Goal: Contribute content: Contribute content

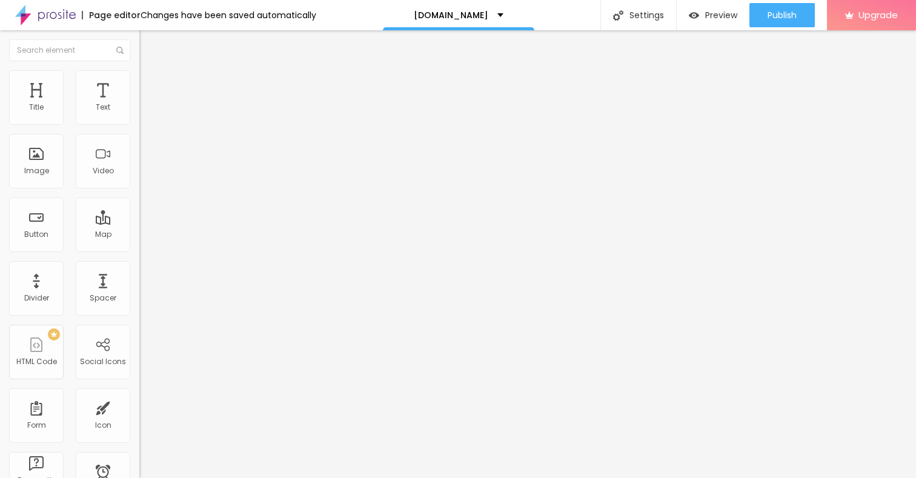
click at [139, 104] on span "Add image" at bounding box center [164, 99] width 50 height 10
click at [139, 81] on li "Style" at bounding box center [208, 76] width 139 height 12
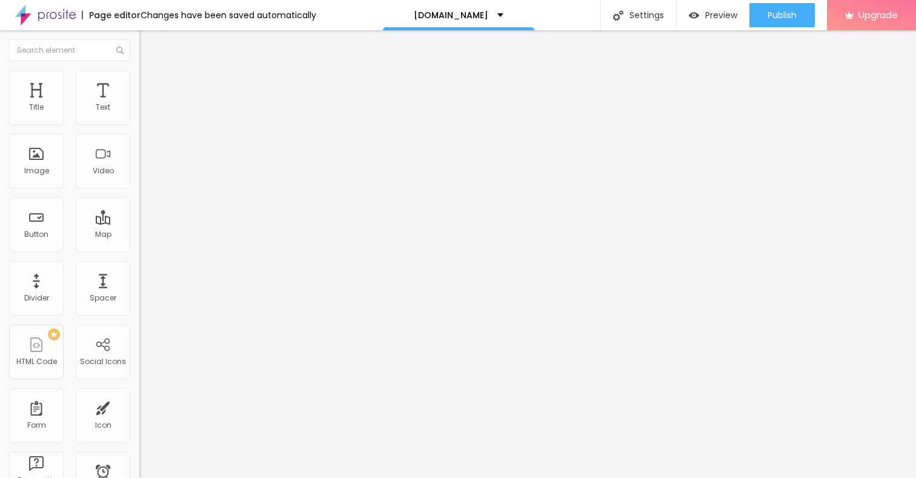
type input "95"
type input "90"
type input "85"
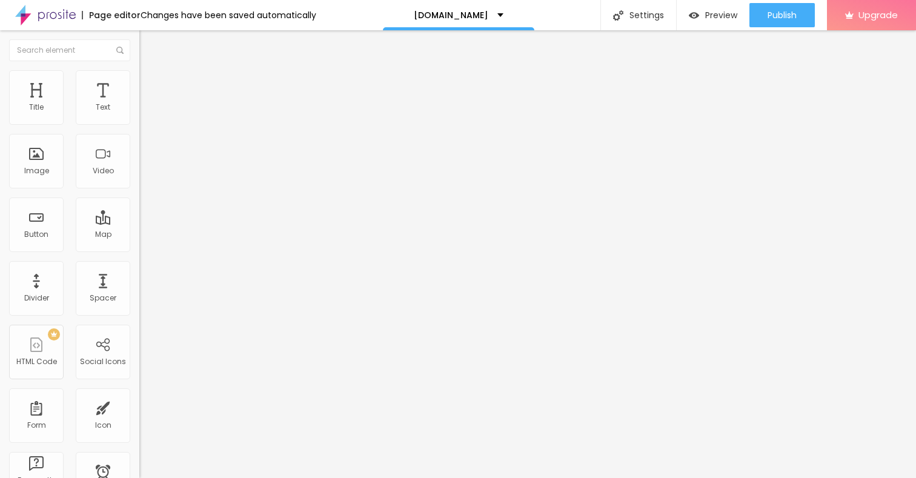
type input "85"
type input "80"
type input "75"
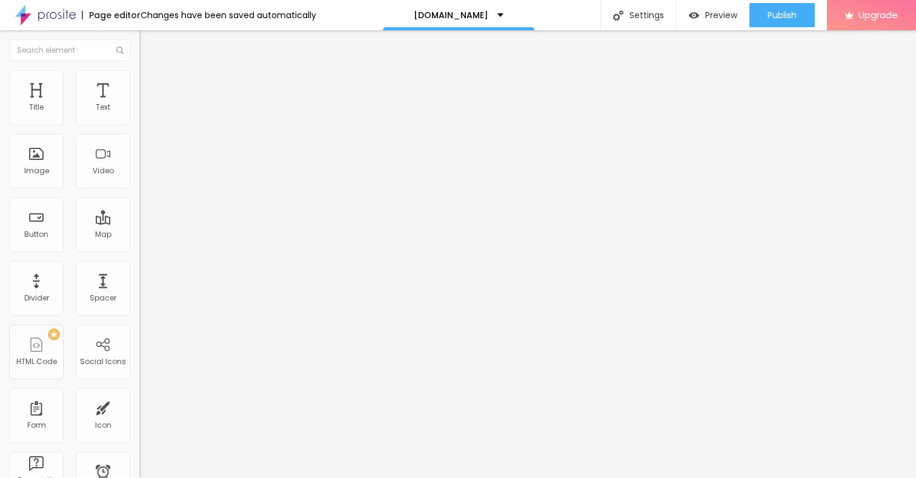
type input "70"
type input "65"
type input "60"
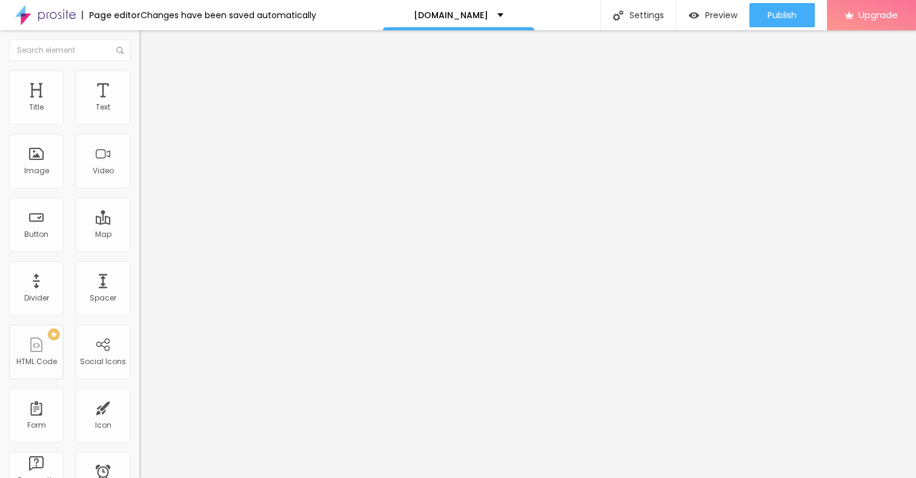
type input "60"
type input "55"
type input "50"
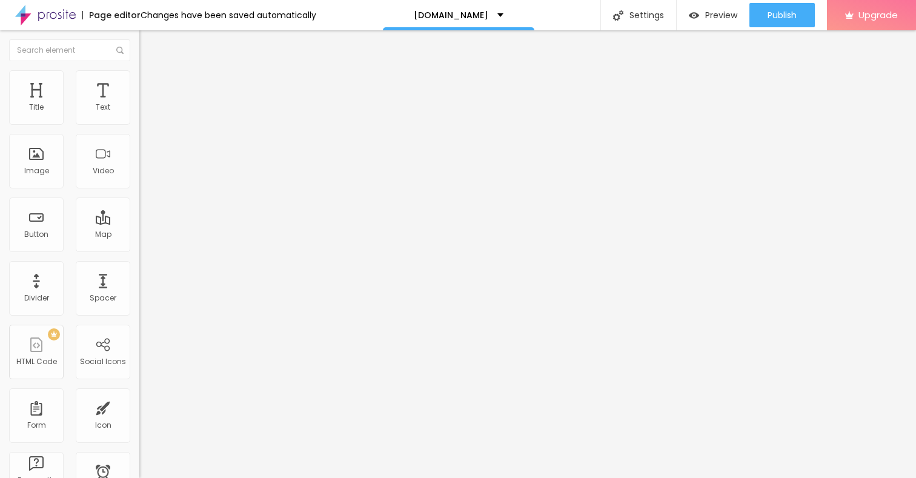
type input "45"
type input "40"
type input "35"
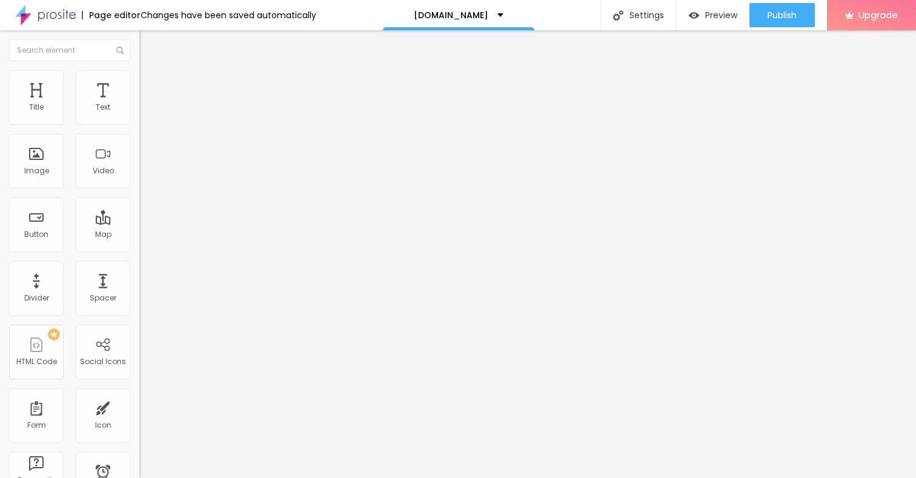
type input "35"
type input "30"
type input "25"
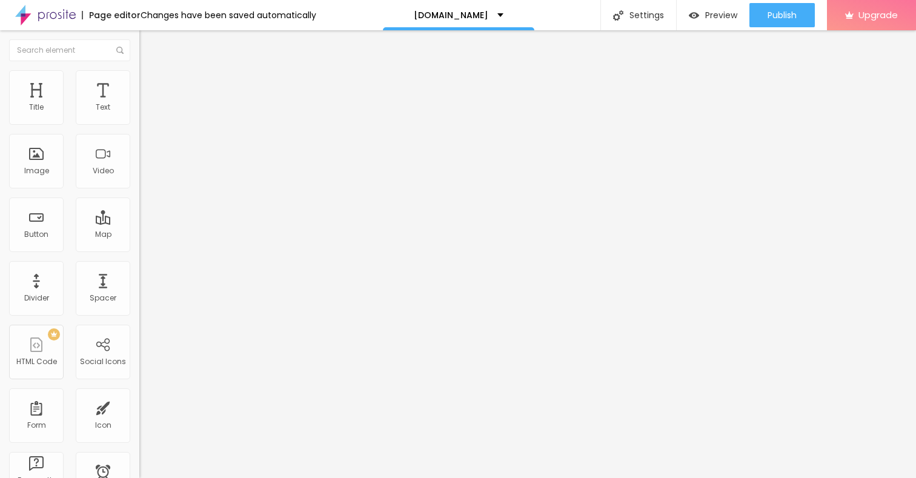
type input "20"
type input "15"
type input "10"
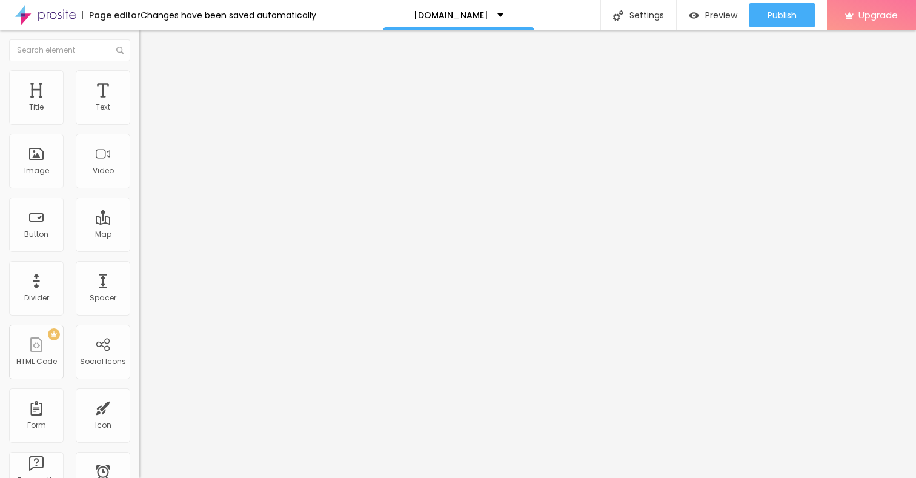
drag, startPoint x: 125, startPoint y: 131, endPoint x: 6, endPoint y: 131, distance: 119.4
type input "10"
click at [139, 124] on input "range" at bounding box center [178, 120] width 78 height 10
drag, startPoint x: 13, startPoint y: 131, endPoint x: 5, endPoint y: 131, distance: 7.3
click at [139, 124] on input "range" at bounding box center [178, 120] width 78 height 10
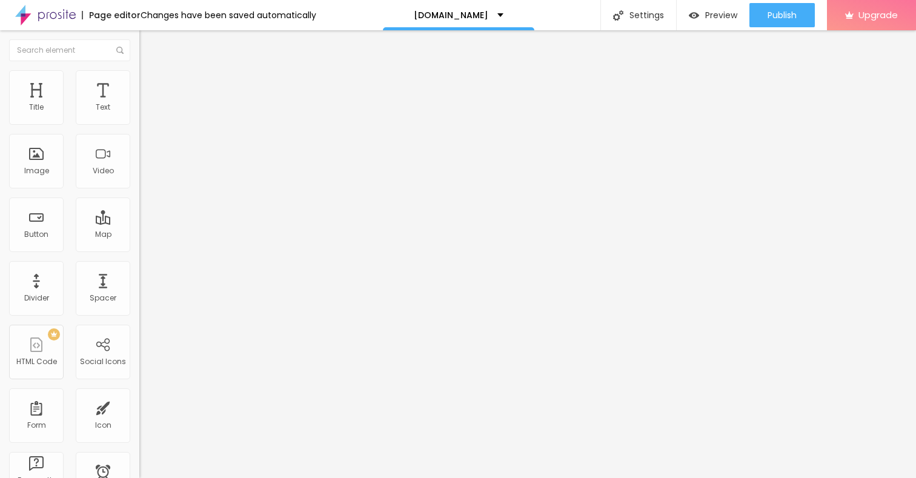
click at [148, 48] on div "Edit Image" at bounding box center [180, 44] width 64 height 10
click at [111, 105] on div "Text" at bounding box center [103, 97] width 55 height 55
click at [144, 113] on icon "button" at bounding box center [147, 108] width 7 height 7
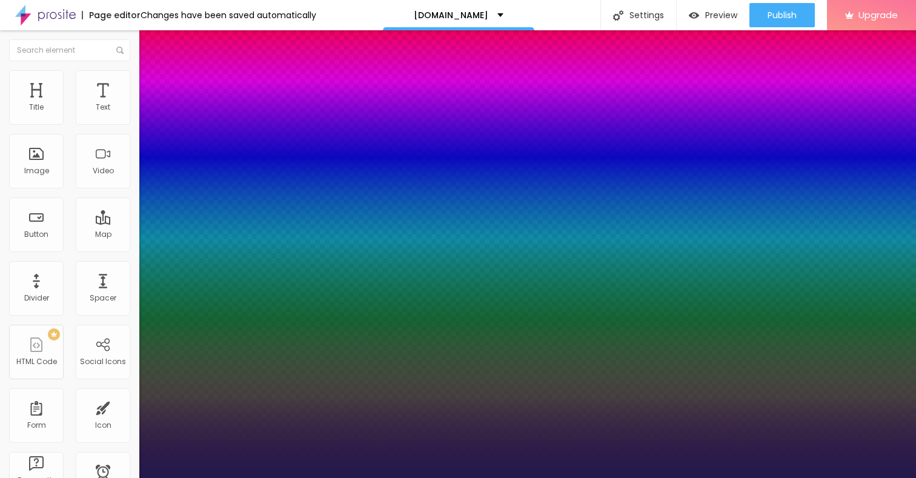
type input "1"
type input "17"
type input "1"
type input "18"
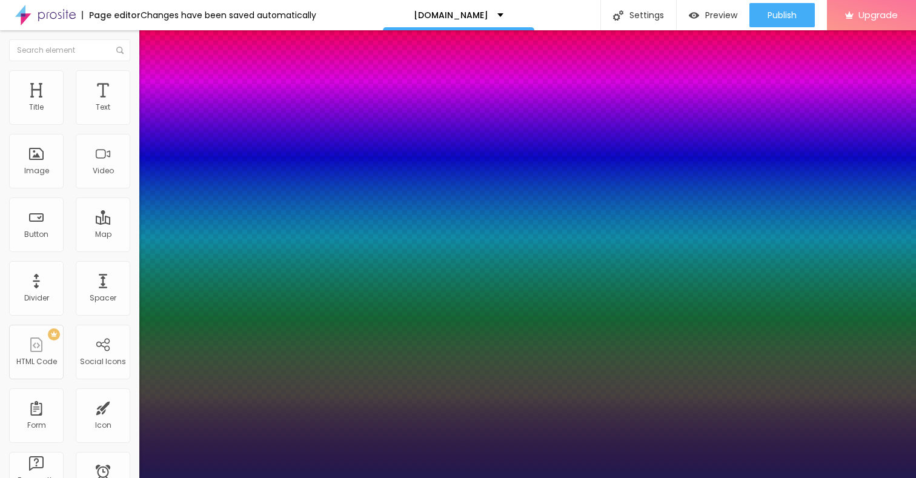
type input "18"
type input "1"
type input "19"
type input "1"
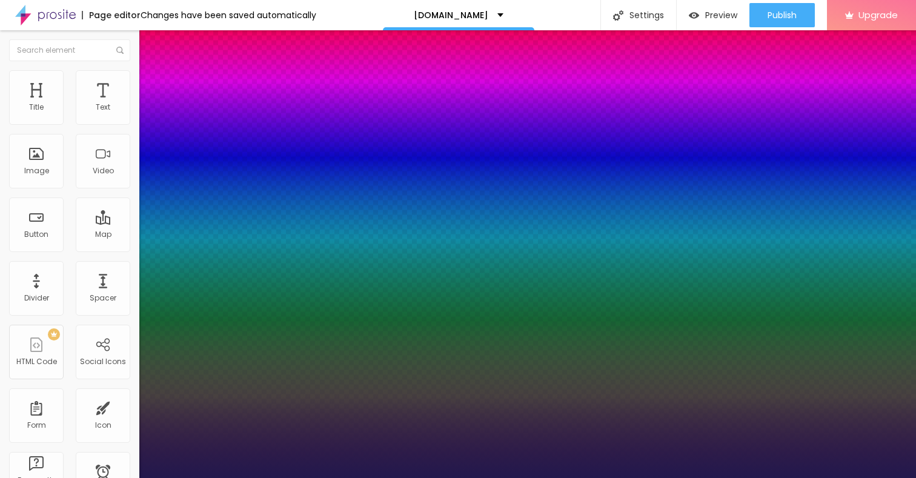
type input "20"
type input "1"
type input "21"
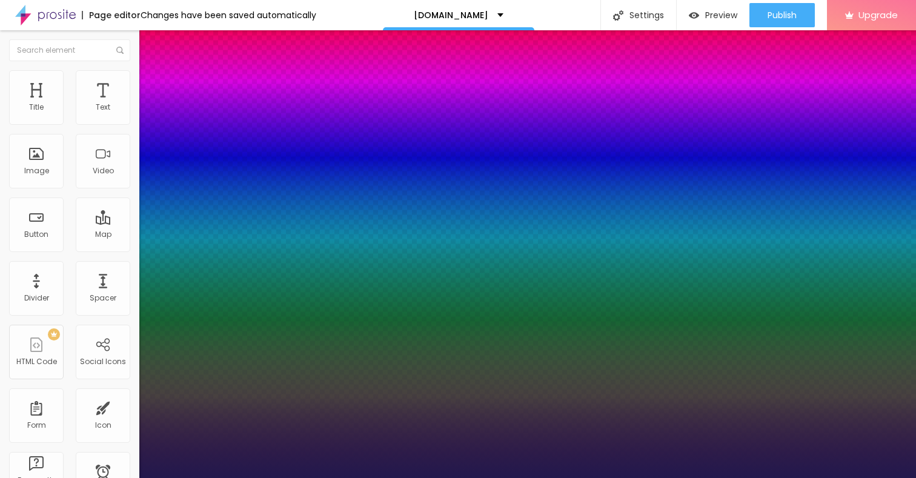
type input "1"
type input "22"
type input "1"
type input "23"
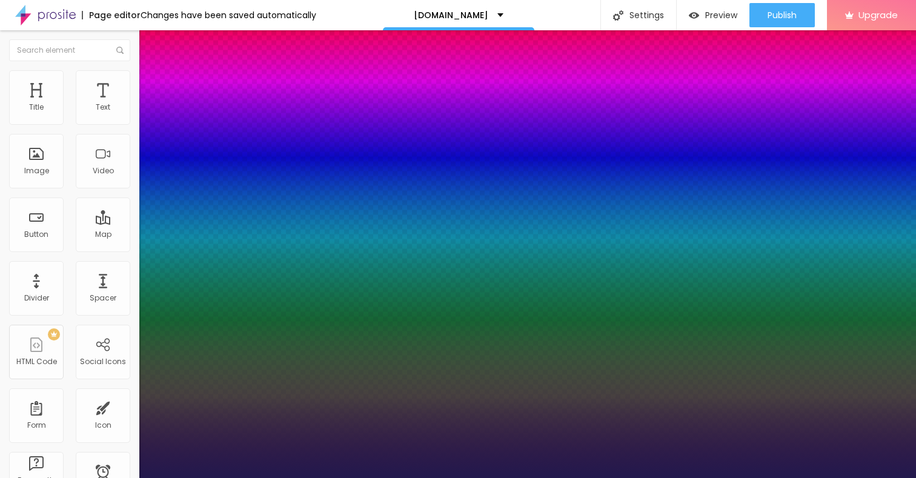
type input "23"
type input "1"
type input "24"
type input "1"
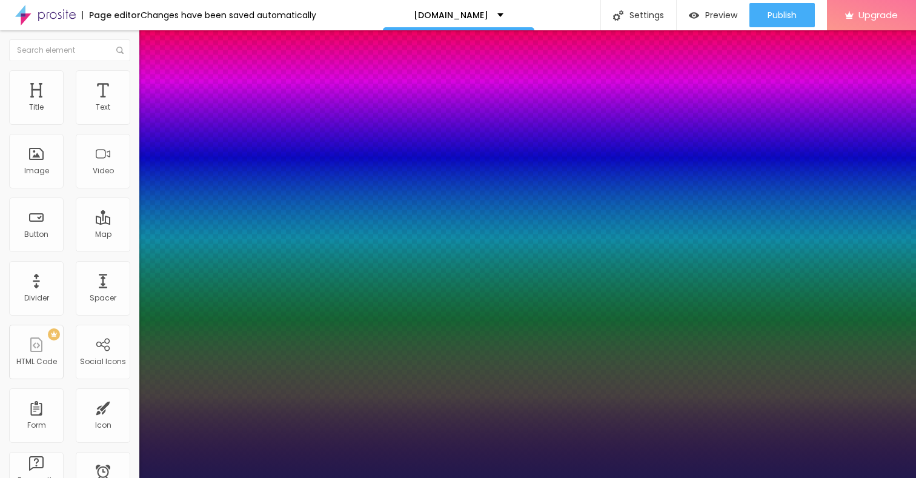
type input "25"
type input "1"
drag, startPoint x: 165, startPoint y: 204, endPoint x: 171, endPoint y: 204, distance: 6.7
type input "25"
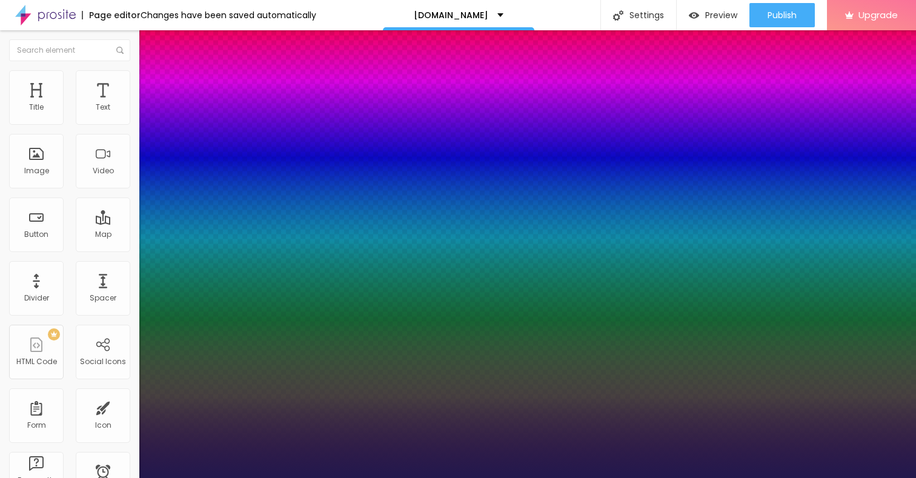
type input "1"
click at [482, 477] on div at bounding box center [458, 478] width 916 height 0
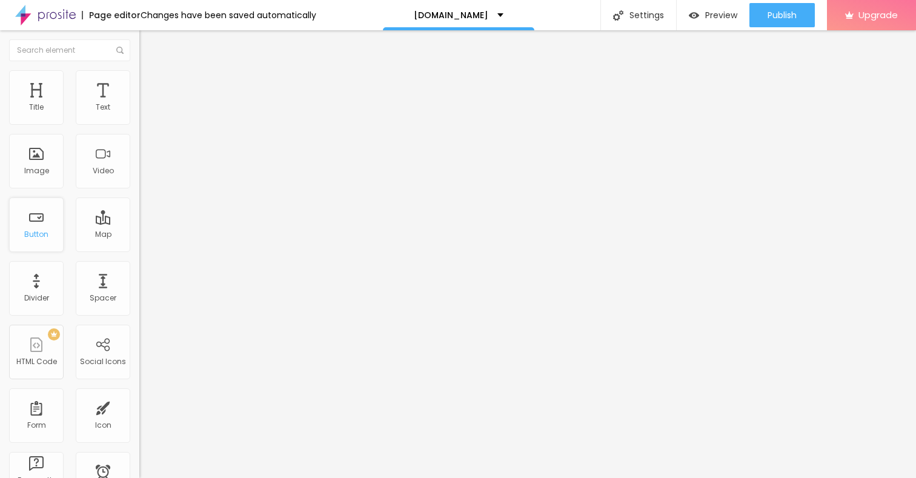
click at [39, 230] on div "Button" at bounding box center [36, 234] width 24 height 8
drag, startPoint x: 53, startPoint y: 135, endPoint x: 0, endPoint y: 135, distance: 52.7
click at [139, 135] on div "Text Click me Align Size Default Small Default Big Link URL https:// Open in ne…" at bounding box center [208, 183] width 139 height 176
paste input "→ VIEW DOCUMENT HERE"
type input "→ VIEW DOCUMENT HERE"
